Goal: Information Seeking & Learning: Learn about a topic

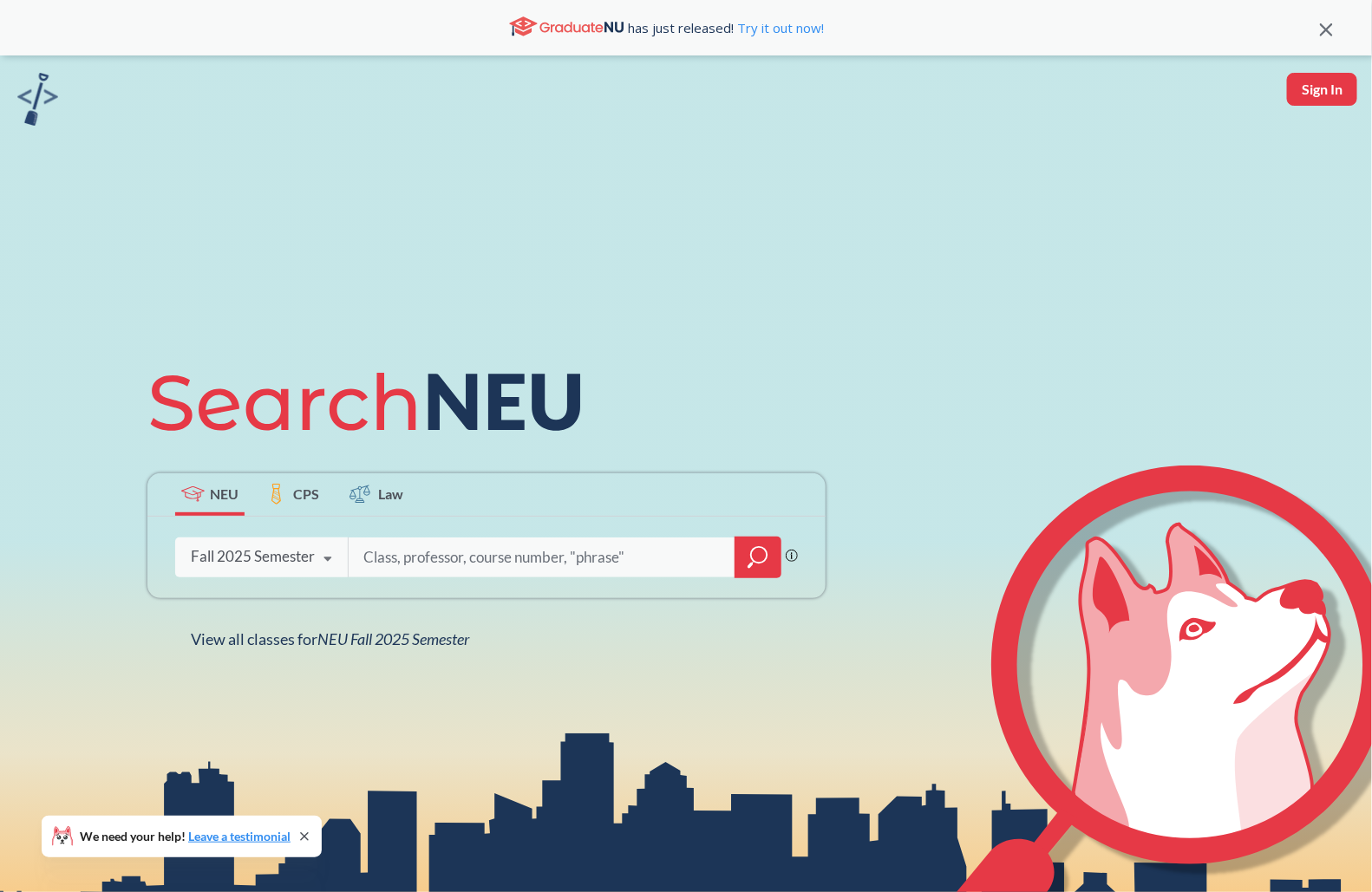
click at [437, 592] on div "Phrase search guarantees the exact search appears in the results. Ex. If you wa…" at bounding box center [487, 558] width 679 height 82
click at [477, 576] on div at bounding box center [564, 558] width 434 height 40
click at [484, 545] on input "search" at bounding box center [541, 558] width 361 height 36
paste input "Reinforcement Learning"
type input "Reinforcement Learning"
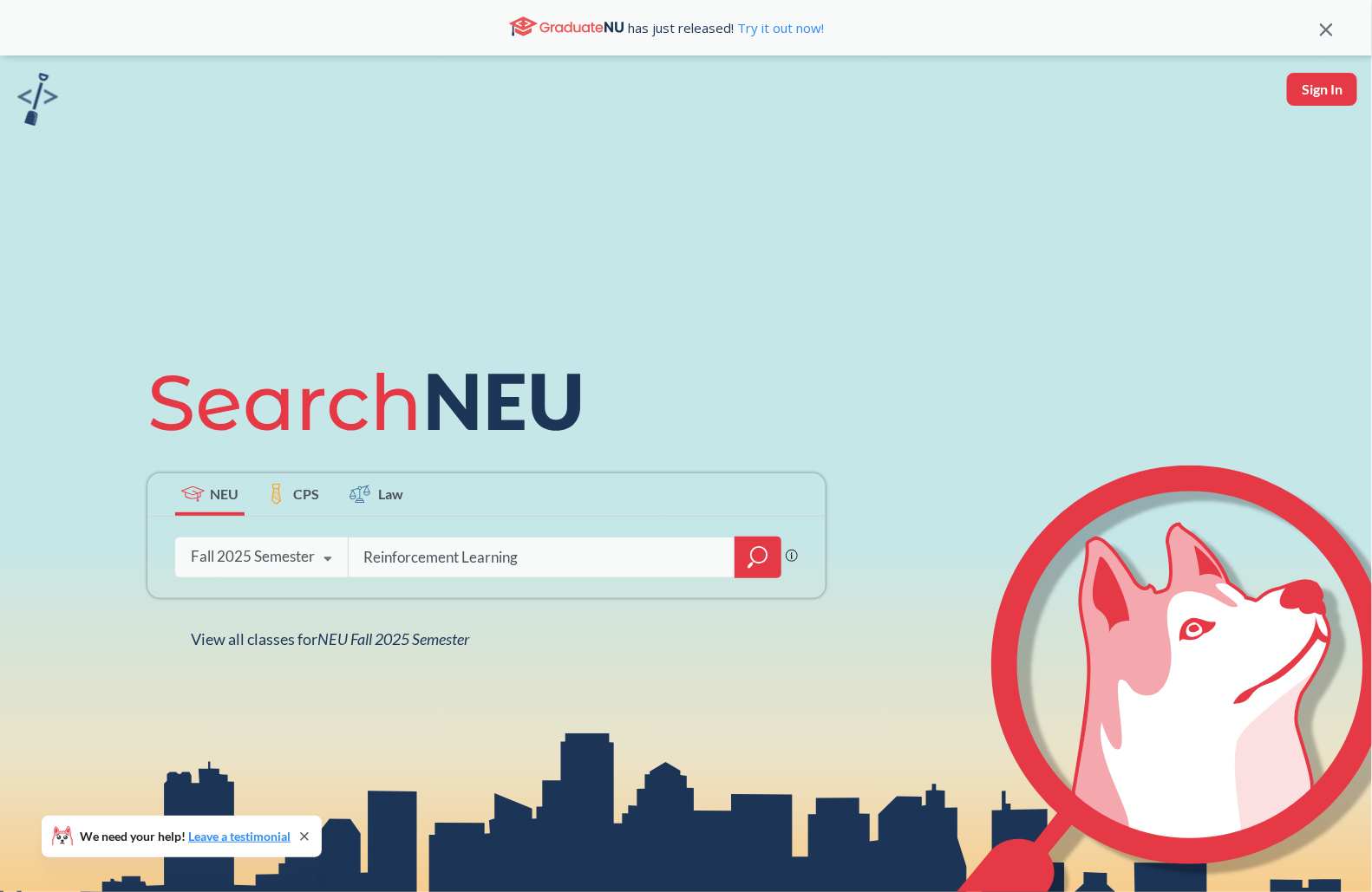
click at [741, 556] on div at bounding box center [759, 558] width 47 height 42
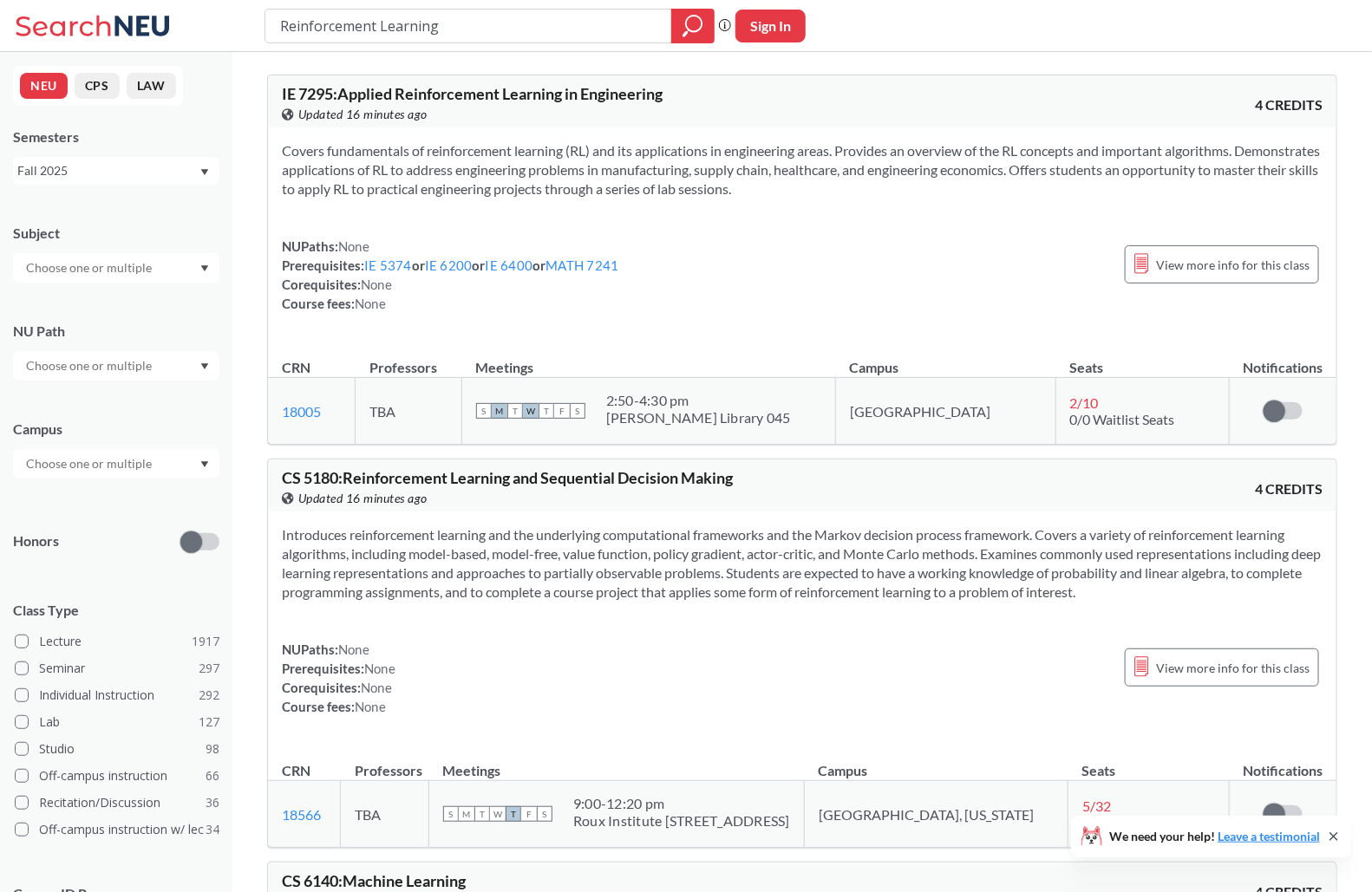
click at [161, 164] on div "Fall 2025" at bounding box center [108, 171] width 182 height 19
click at [88, 256] on span "Spring 2025" at bounding box center [56, 251] width 69 height 19
